Goal: Transaction & Acquisition: Purchase product/service

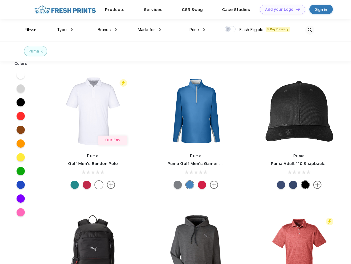
click at [280, 9] on link "Add your Logo Design Tool" at bounding box center [282, 10] width 45 height 10
click at [0, 0] on div "Design Tool" at bounding box center [0, 0] width 0 height 0
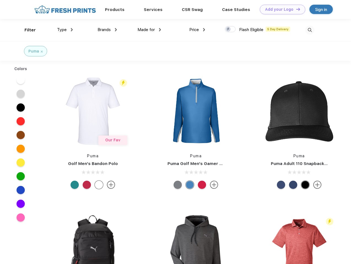
click at [295, 9] on link "Add your Logo Design Tool" at bounding box center [282, 10] width 45 height 10
click at [26, 30] on div "Filter" at bounding box center [29, 30] width 11 height 6
click at [65, 30] on span "Type" at bounding box center [62, 29] width 10 height 5
click at [107, 30] on span "Brands" at bounding box center [103, 29] width 13 height 5
click at [149, 30] on span "Made for" at bounding box center [145, 29] width 17 height 5
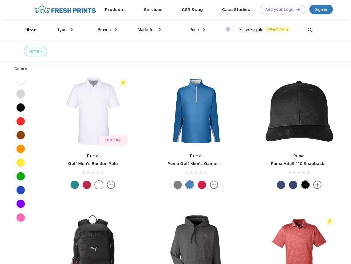
click at [197, 30] on span "Price" at bounding box center [194, 29] width 10 height 5
click at [230, 29] on div at bounding box center [230, 29] width 11 height 6
click at [228, 29] on input "checkbox" at bounding box center [227, 28] width 4 height 4
click at [309, 30] on img at bounding box center [309, 30] width 9 height 9
